Goal: Task Accomplishment & Management: Use online tool/utility

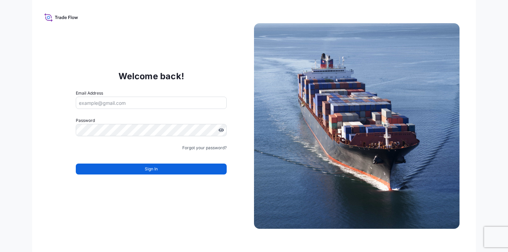
click at [105, 102] on input "Email Address" at bounding box center [151, 103] width 151 height 12
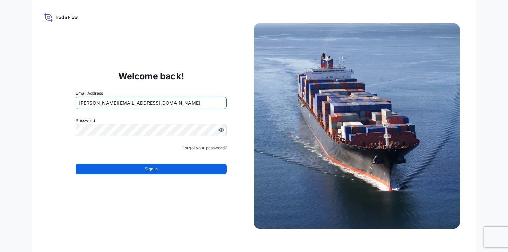
type input "[PERSON_NAME][EMAIL_ADDRESS][DOMAIN_NAME]"
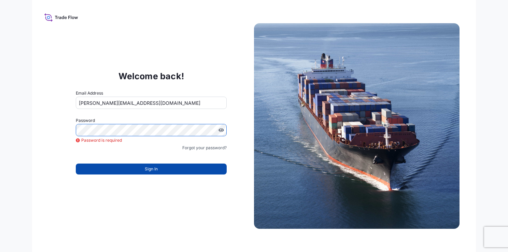
click at [143, 169] on button "Sign In" at bounding box center [151, 169] width 151 height 11
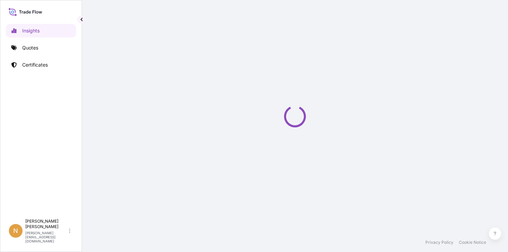
select select "2025"
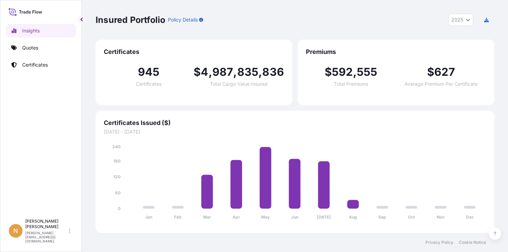
click at [279, 22] on div "Insured Portfolio Policy Details 2025 2025 2024 2023 2022" at bounding box center [295, 20] width 399 height 12
click at [45, 48] on link "Quotes" at bounding box center [41, 48] width 70 height 14
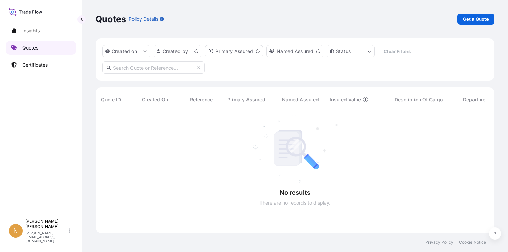
scroll to position [119, 393]
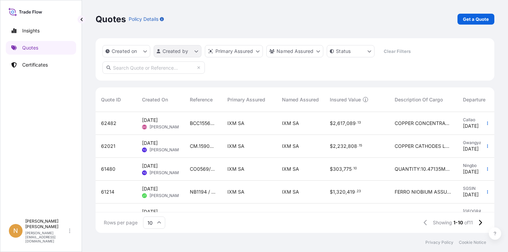
click at [183, 53] on html "Insights Quotes Certificates N [PERSON_NAME] [PERSON_NAME][EMAIL_ADDRESS][DOMAI…" at bounding box center [254, 126] width 508 height 252
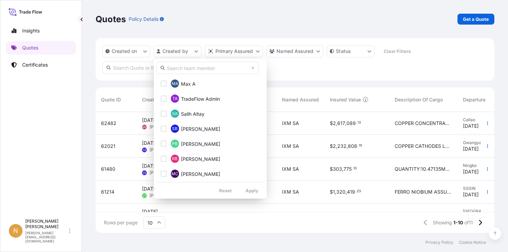
click at [195, 70] on input "text" at bounding box center [207, 68] width 102 height 12
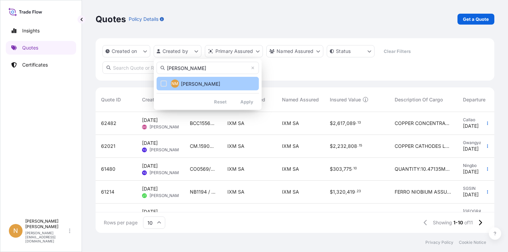
type input "[PERSON_NAME]"
click at [189, 85] on span "[PERSON_NAME]" at bounding box center [200, 83] width 39 height 7
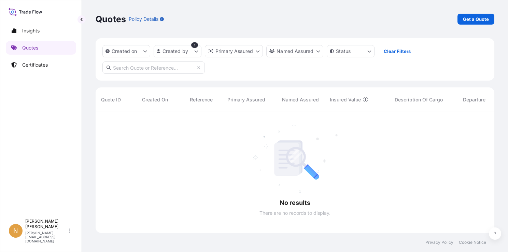
scroll to position [0, 0]
click at [171, 52] on html "Insights Quotes Certificates N [PERSON_NAME] [PERSON_NAME][EMAIL_ADDRESS][DOMAI…" at bounding box center [254, 126] width 508 height 252
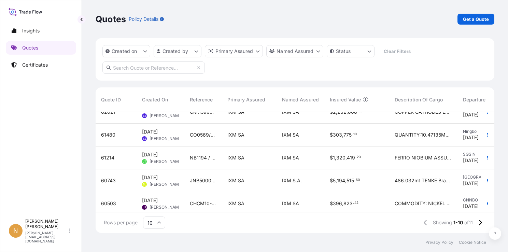
scroll to position [102, 0]
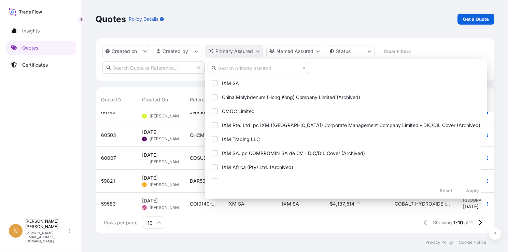
click at [251, 53] on html "Insights Quotes Certificates N [PERSON_NAME] [PERSON_NAME][EMAIL_ADDRESS][DOMAI…" at bounding box center [254, 126] width 508 height 252
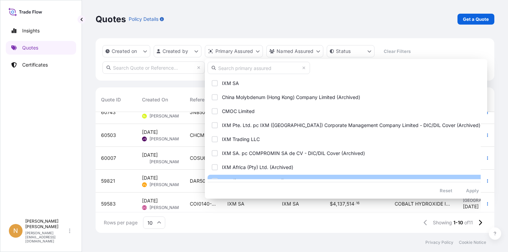
click at [268, 175] on button "IXM ([GEOGRAPHIC_DATA]) Corporate Management Company Limited" at bounding box center [346, 181] width 277 height 13
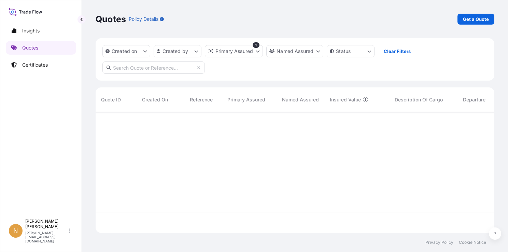
scroll to position [140, 393]
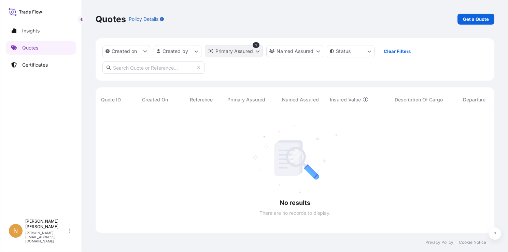
click at [251, 48] on html "Insights Quotes Certificates N [PERSON_NAME] [PERSON_NAME][EMAIL_ADDRESS][DOMAI…" at bounding box center [254, 126] width 508 height 252
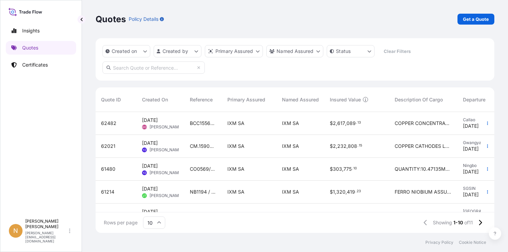
scroll to position [133, 0]
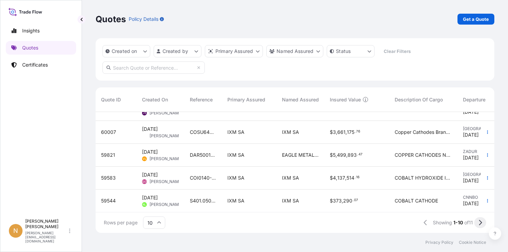
click at [480, 224] on icon at bounding box center [480, 222] width 3 height 5
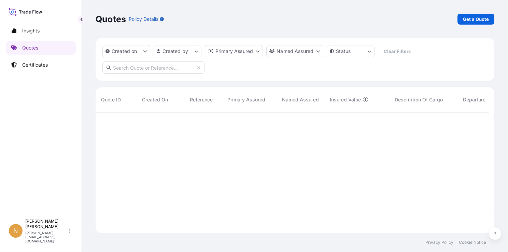
scroll to position [0, 0]
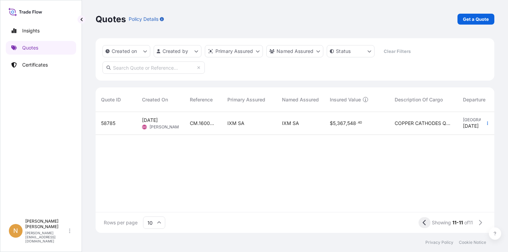
click at [424, 223] on icon at bounding box center [425, 223] width 4 height 6
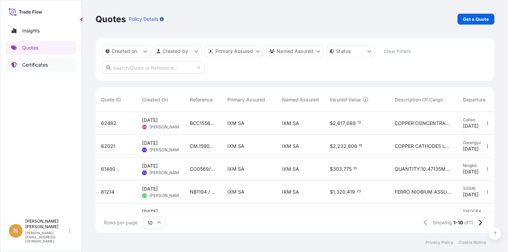
click at [25, 64] on p "Certificates" at bounding box center [35, 64] width 26 height 7
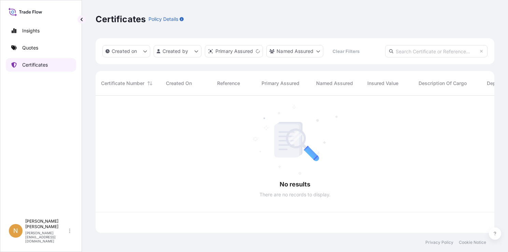
scroll to position [136, 393]
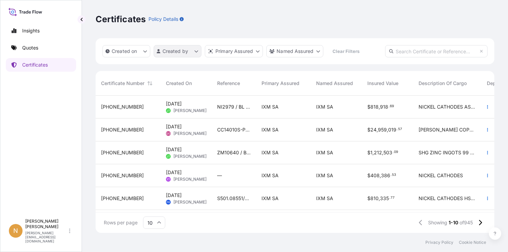
click at [186, 57] on html "Insights Quotes Certificates N [PERSON_NAME] [PERSON_NAME][EMAIL_ADDRESS][DOMAI…" at bounding box center [254, 126] width 508 height 252
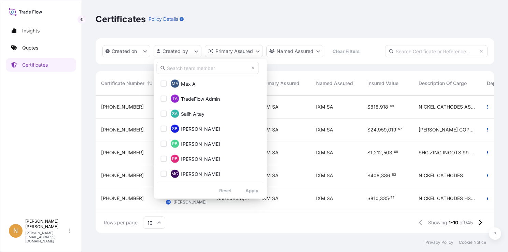
click at [197, 68] on input "text" at bounding box center [207, 68] width 102 height 12
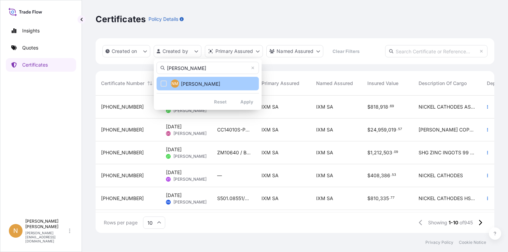
type input "[PERSON_NAME]"
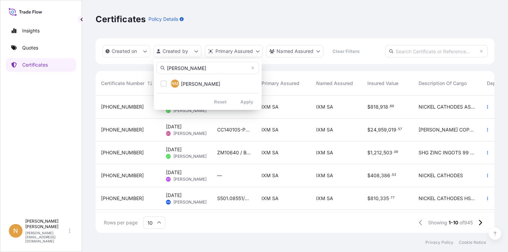
drag, startPoint x: 184, startPoint y: 85, endPoint x: 222, endPoint y: 98, distance: 39.6
click at [185, 85] on span "[PERSON_NAME]" at bounding box center [200, 83] width 39 height 7
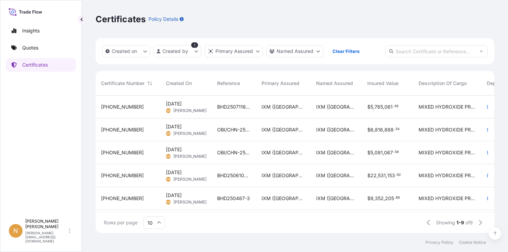
click at [135, 107] on div "[PHONE_NUMBER]" at bounding box center [128, 106] width 54 height 7
